Goal: Information Seeking & Learning: Learn about a topic

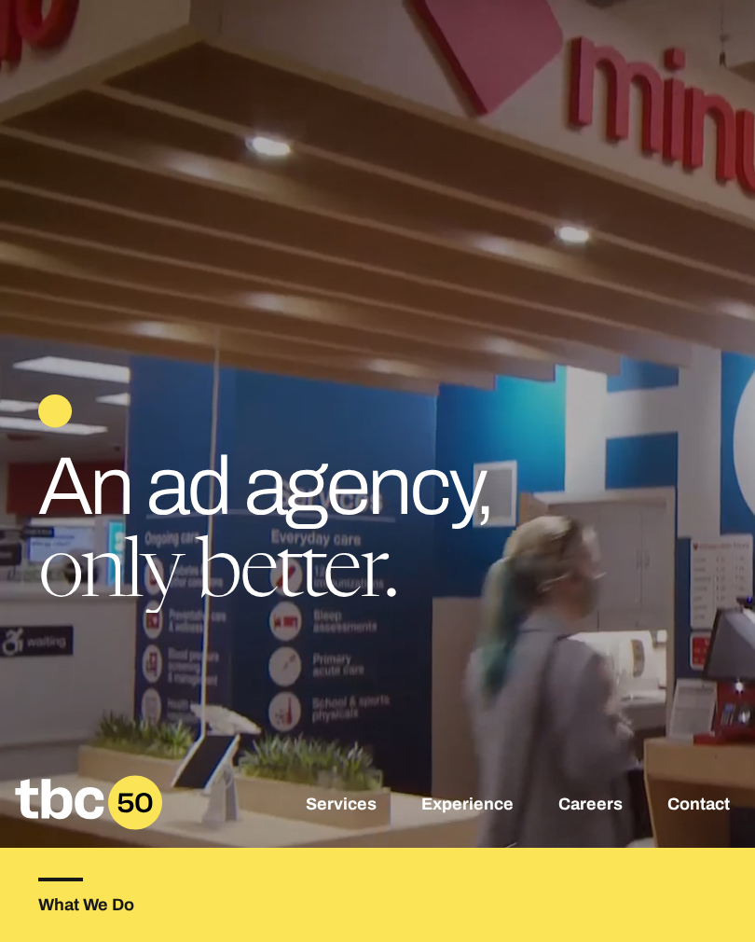
scroll to position [0, 459]
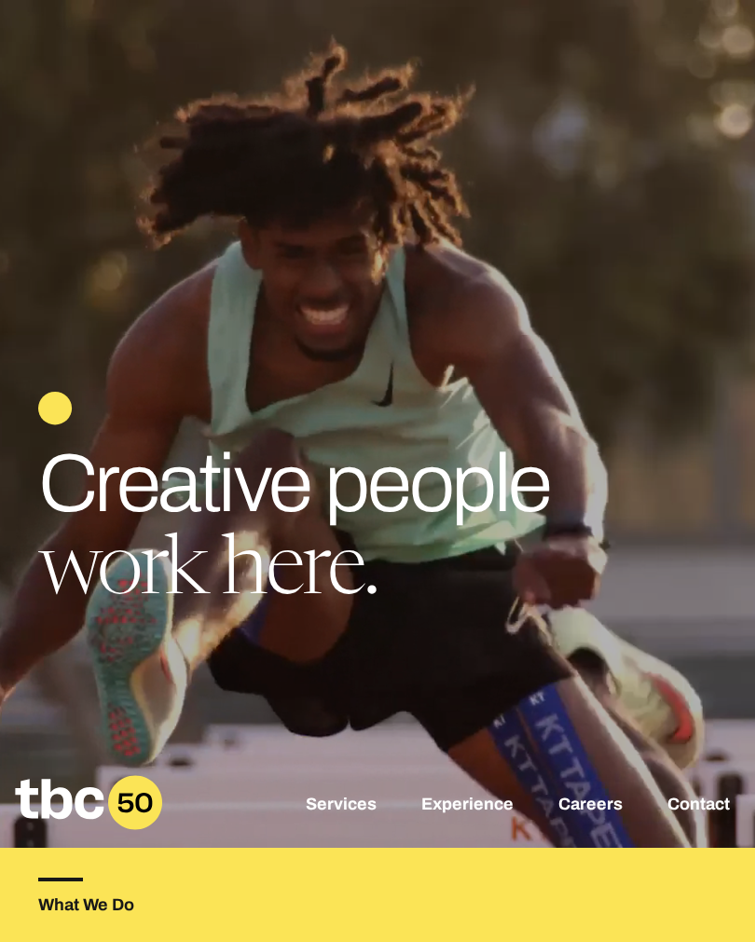
click at [357, 817] on link "Services" at bounding box center [341, 806] width 71 height 22
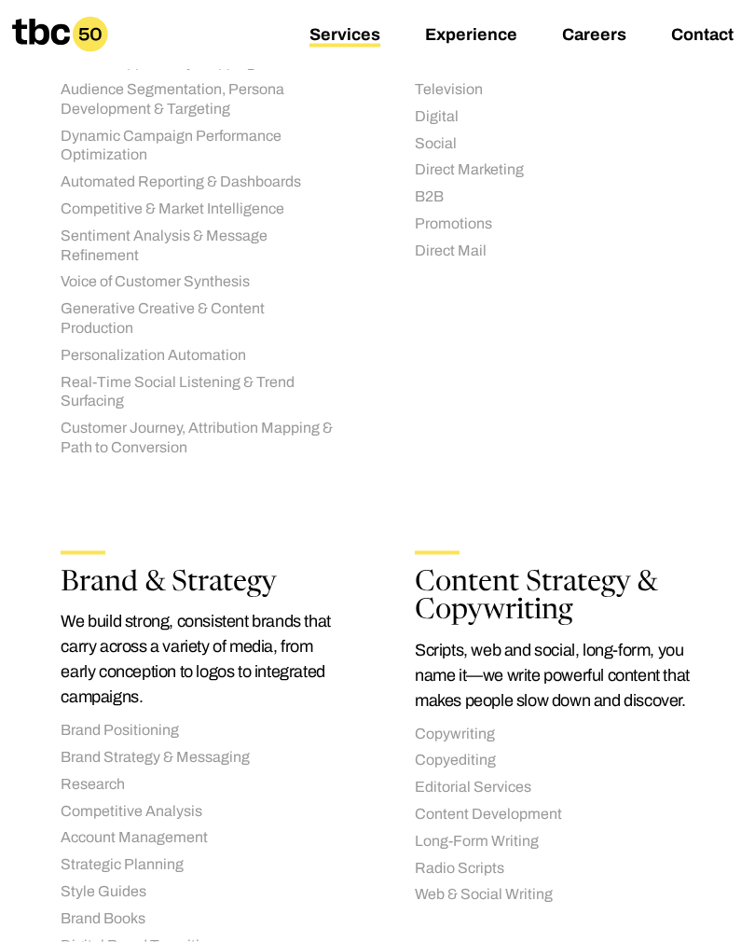
scroll to position [666, 0]
click at [146, 720] on li "Brand Positioning" at bounding box center [201, 730] width 280 height 20
click at [444, 124] on ul "General Retail Television Digital Social Direct Marketing B2B Promotions Direct…" at bounding box center [555, 142] width 280 height 234
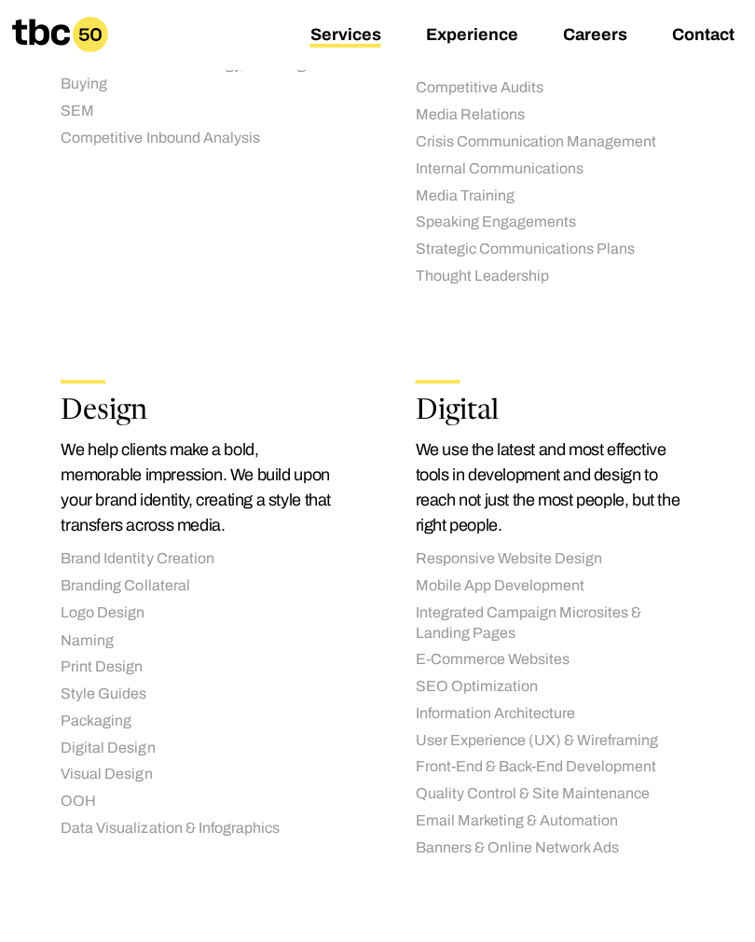
scroll to position [2018, 0]
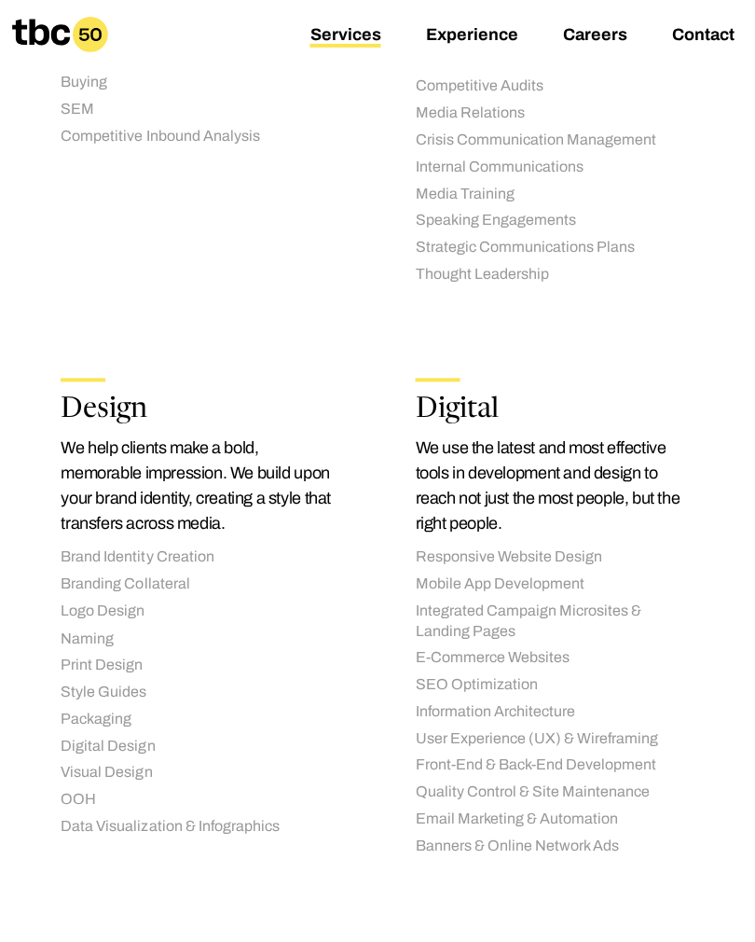
click at [142, 602] on li "Logo Design" at bounding box center [201, 612] width 280 height 20
click at [140, 602] on li "Logo Design" at bounding box center [201, 612] width 280 height 20
click at [0, 507] on section "AI Solutions We integrate a wide range of proprietary and third-party workflows…" at bounding box center [377, 147] width 755 height 3413
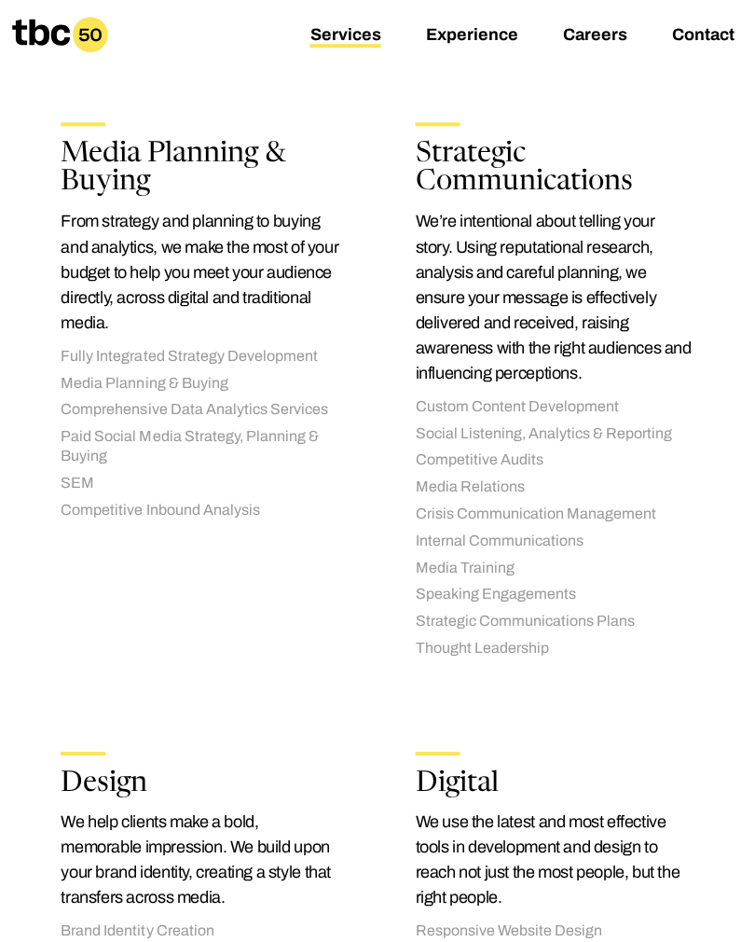
scroll to position [1644, 0]
click at [484, 39] on link "Experience" at bounding box center [471, 36] width 92 height 22
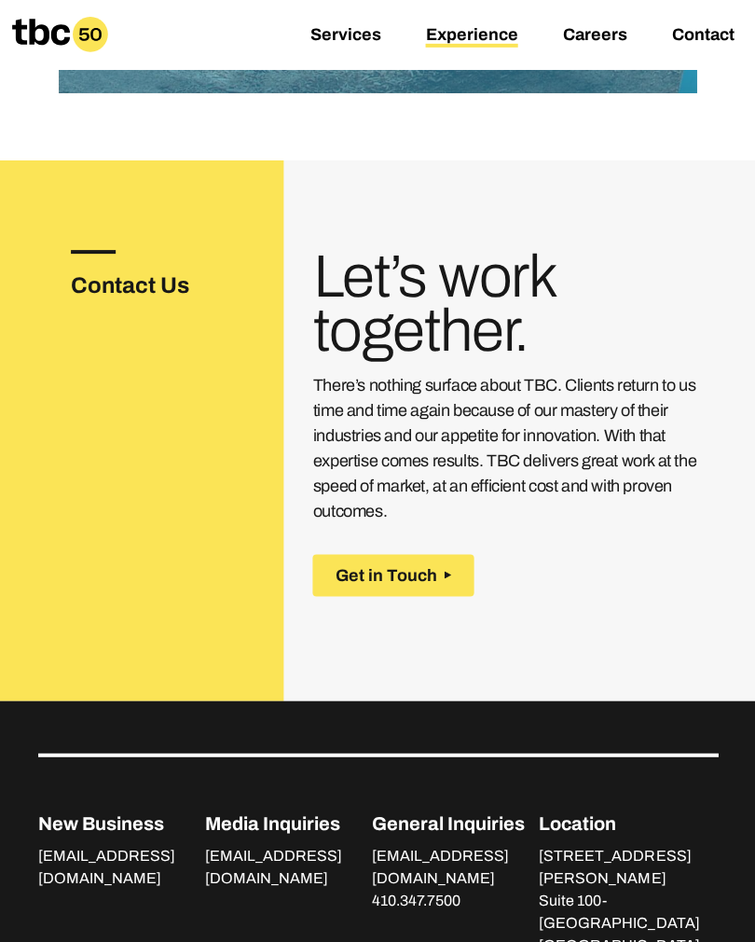
scroll to position [4573, 0]
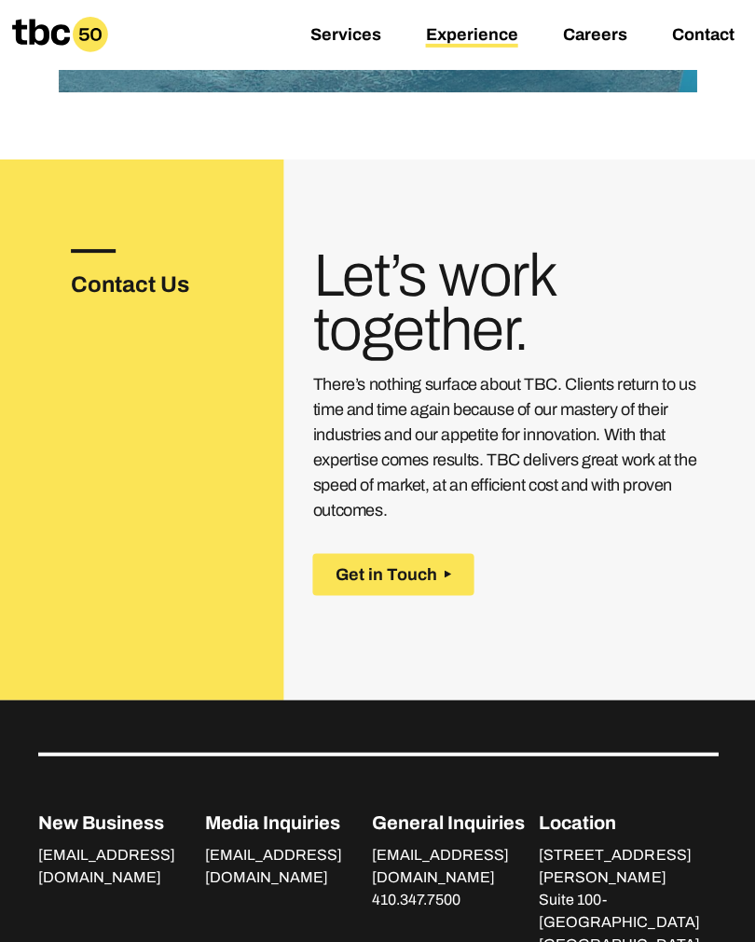
click at [605, 46] on link "Careers" at bounding box center [594, 36] width 64 height 22
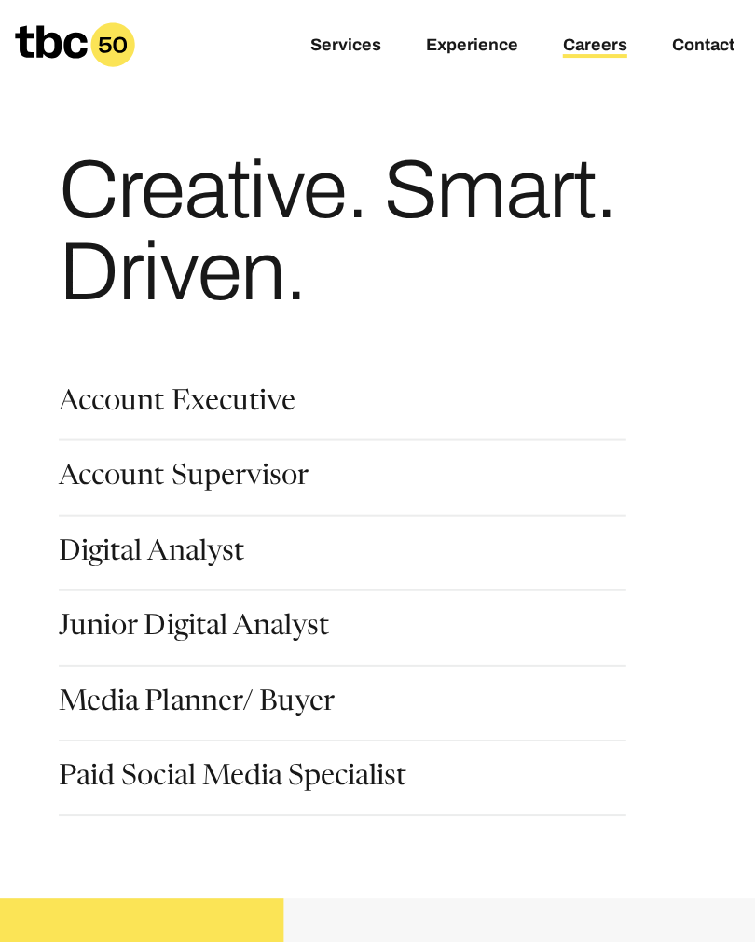
click at [0, 420] on div "Account Executive Account Supervisor Digital Analyst Junior Digital Analyst Med…" at bounding box center [377, 597] width 755 height 479
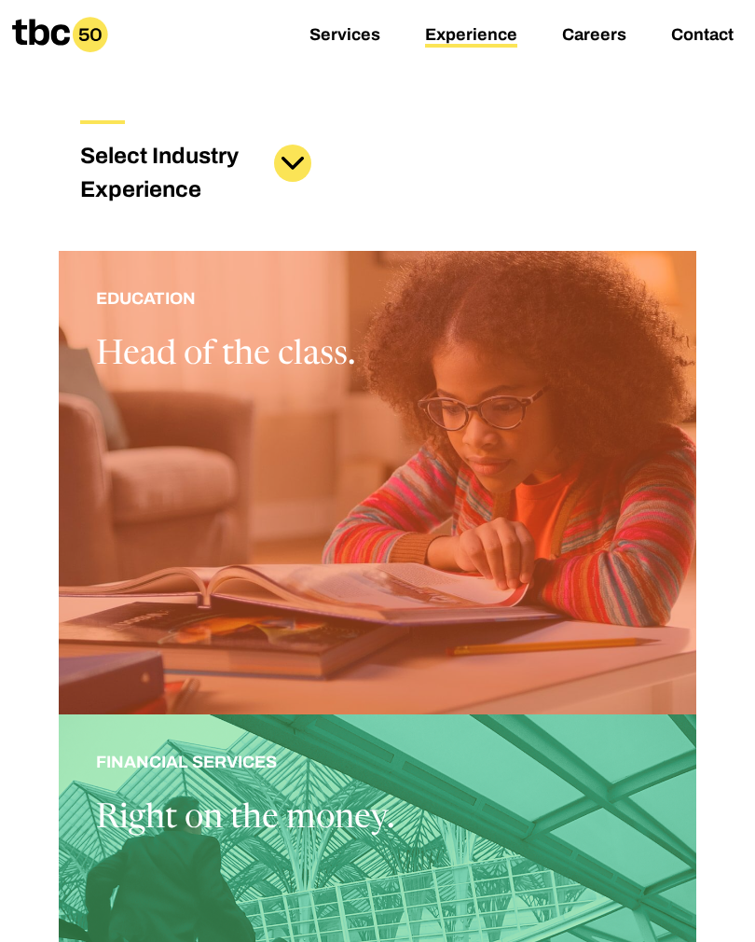
scroll to position [239, 0]
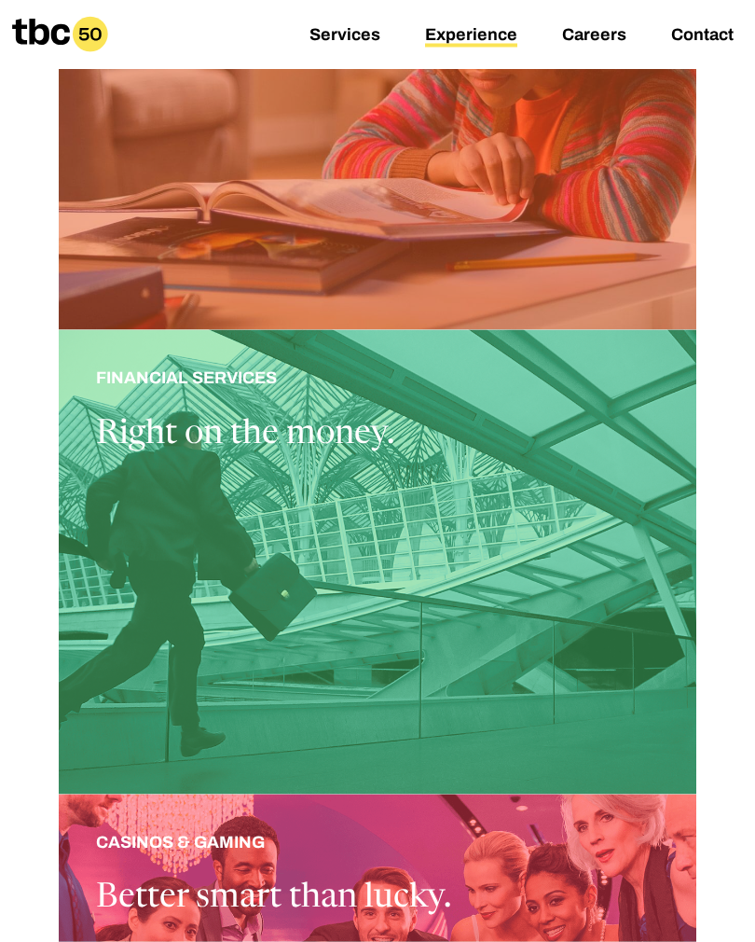
scroll to position [625, 0]
click at [161, 746] on div at bounding box center [377, 561] width 637 height 464
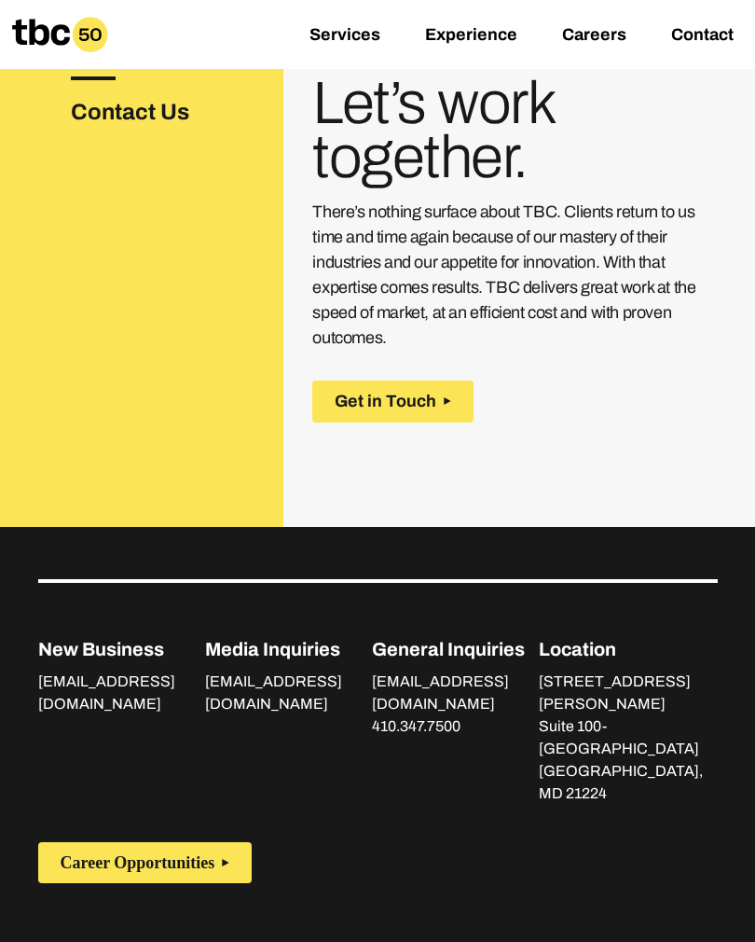
scroll to position [3929, 0]
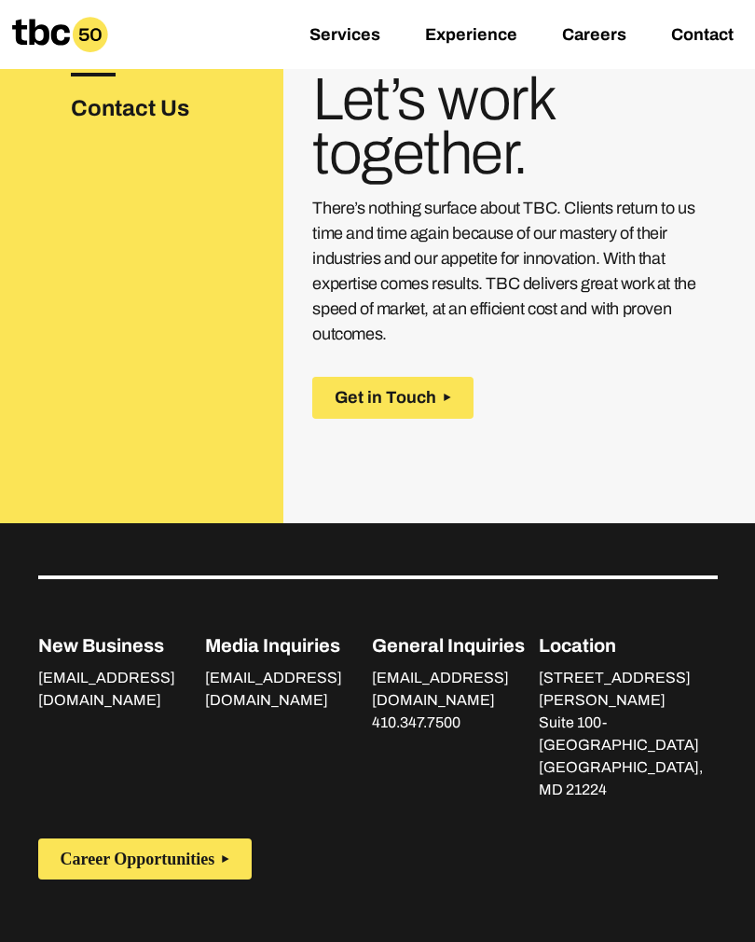
click at [163, 850] on span "Career Opportunities" at bounding box center [138, 860] width 155 height 20
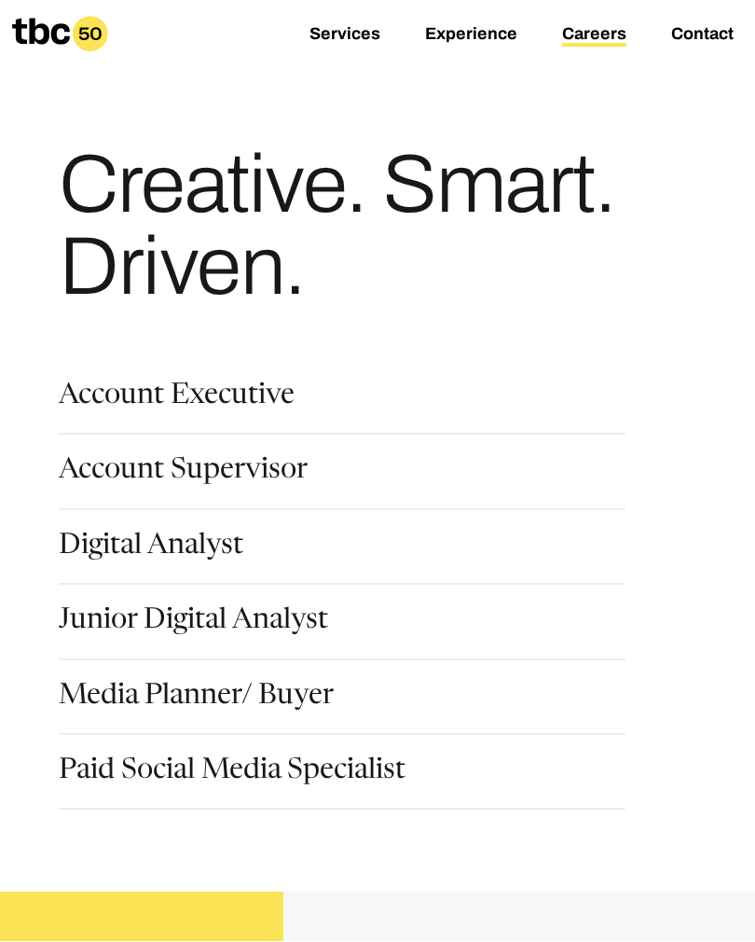
scroll to position [7, 0]
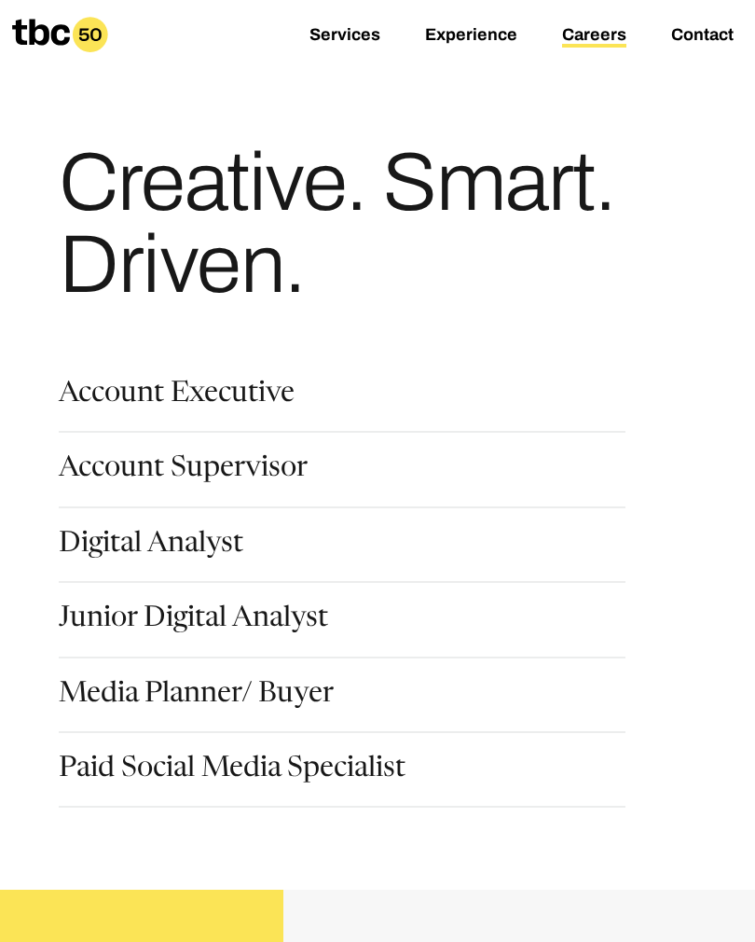
click at [581, 47] on link "Careers" at bounding box center [594, 36] width 64 height 22
click at [212, 605] on link "Junior Digital Analyst" at bounding box center [194, 621] width 270 height 32
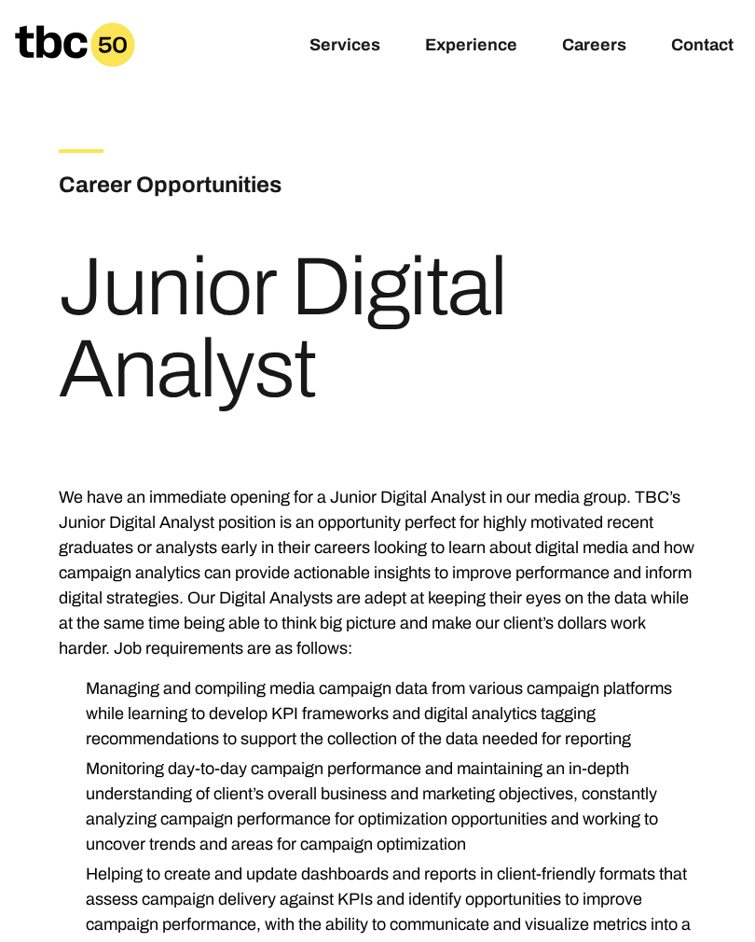
click at [711, 51] on link "Contact" at bounding box center [702, 46] width 62 height 22
